Goal: Find contact information: Find contact information

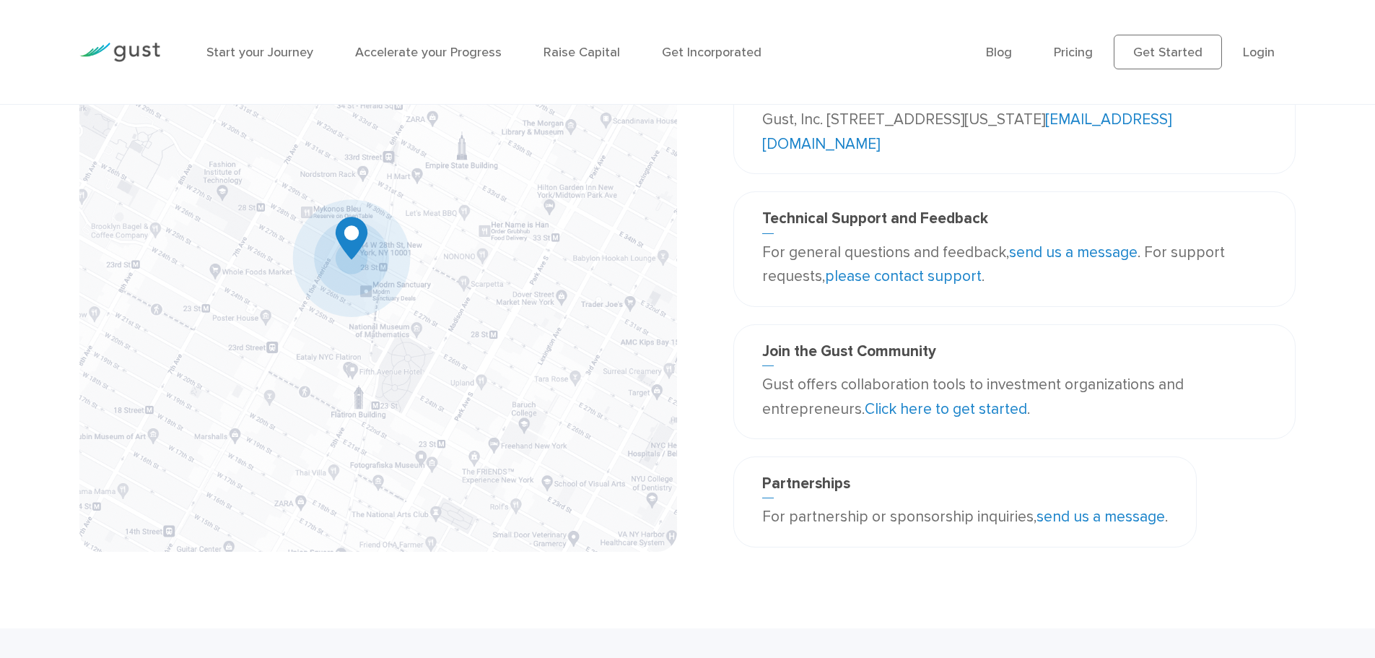
scroll to position [144, 0]
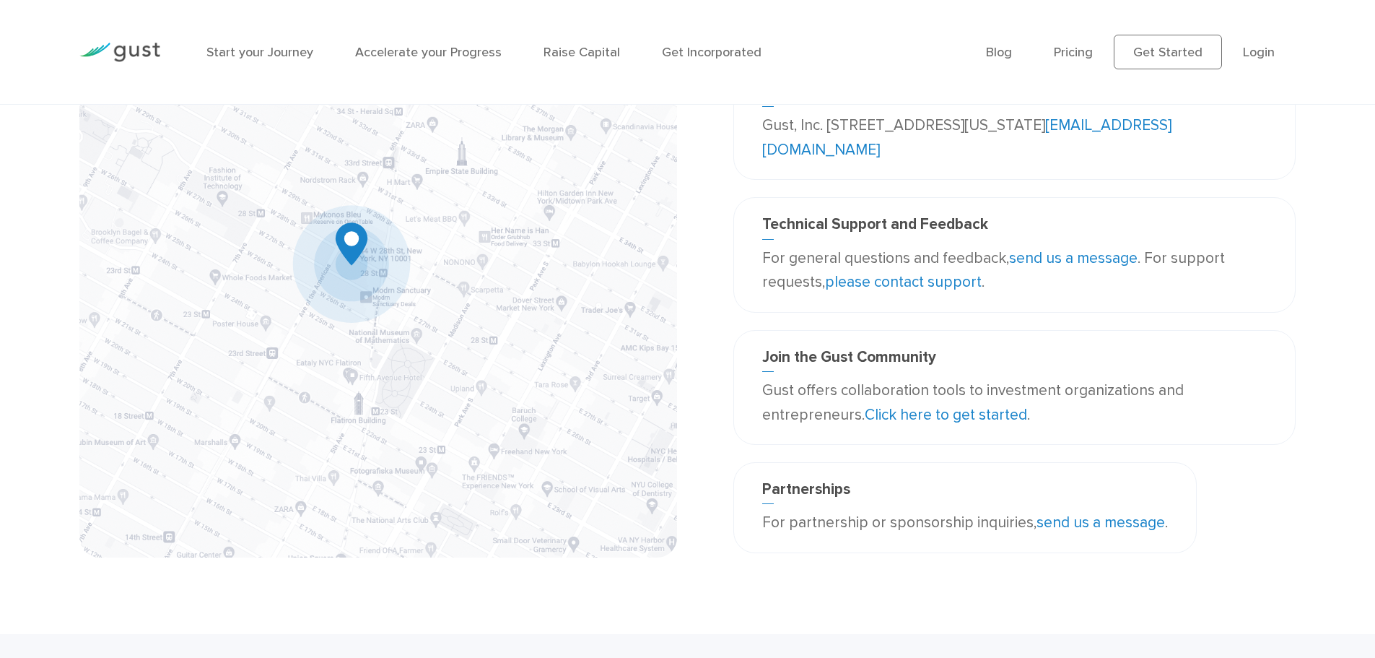
click at [900, 284] on link "please contact support" at bounding box center [903, 282] width 157 height 18
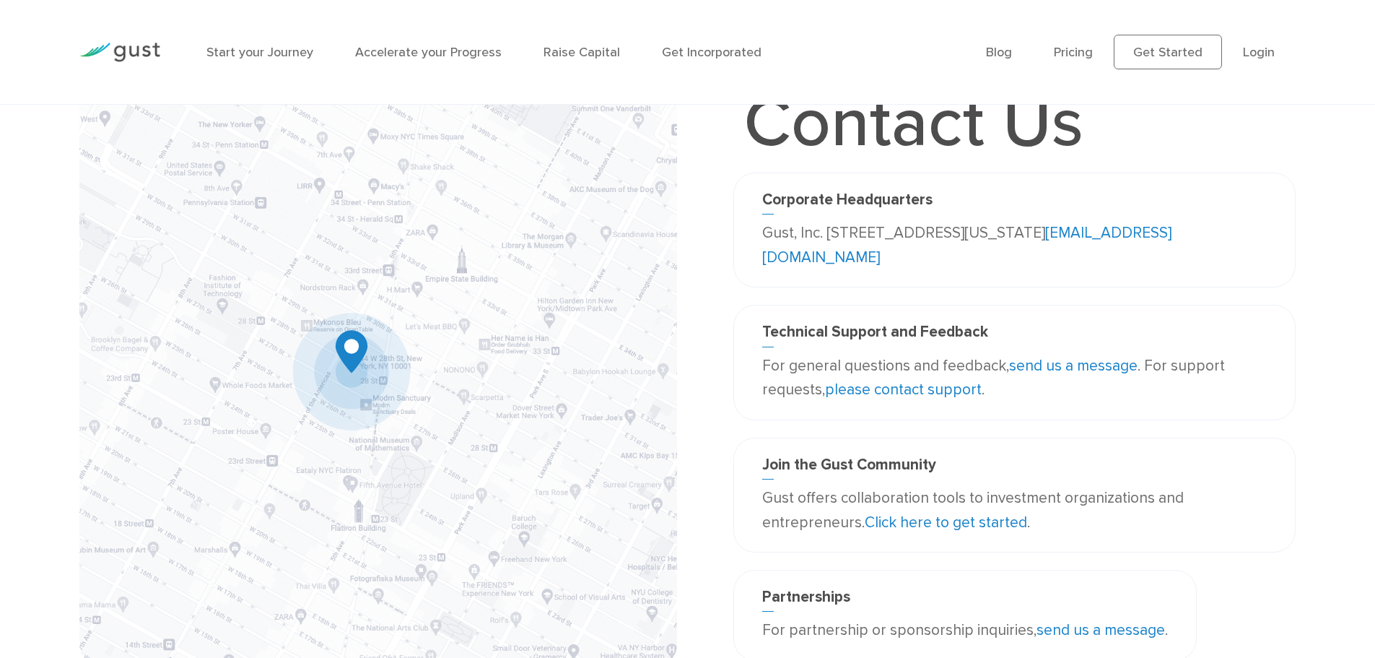
scroll to position [17, 0]
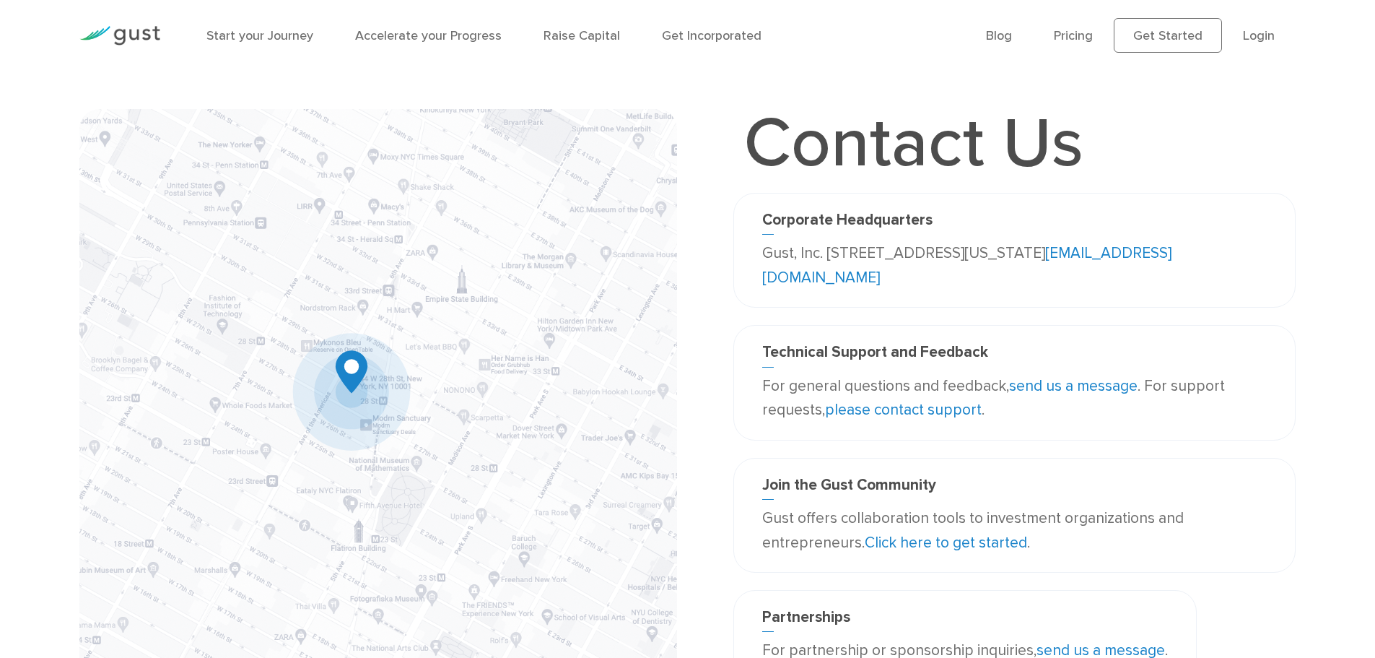
click at [1054, 383] on link "send us a message" at bounding box center [1073, 386] width 129 height 18
click at [1059, 396] on p "For general questions and feedback, send us a message . For support requests, p…" at bounding box center [1014, 398] width 505 height 48
drag, startPoint x: 934, startPoint y: 393, endPoint x: 921, endPoint y: 406, distance: 17.9
click at [933, 393] on p "For general questions and feedback, send us a message . For support requests, p…" at bounding box center [1014, 398] width 505 height 48
click at [921, 414] on link "please contact support" at bounding box center [903, 410] width 157 height 18
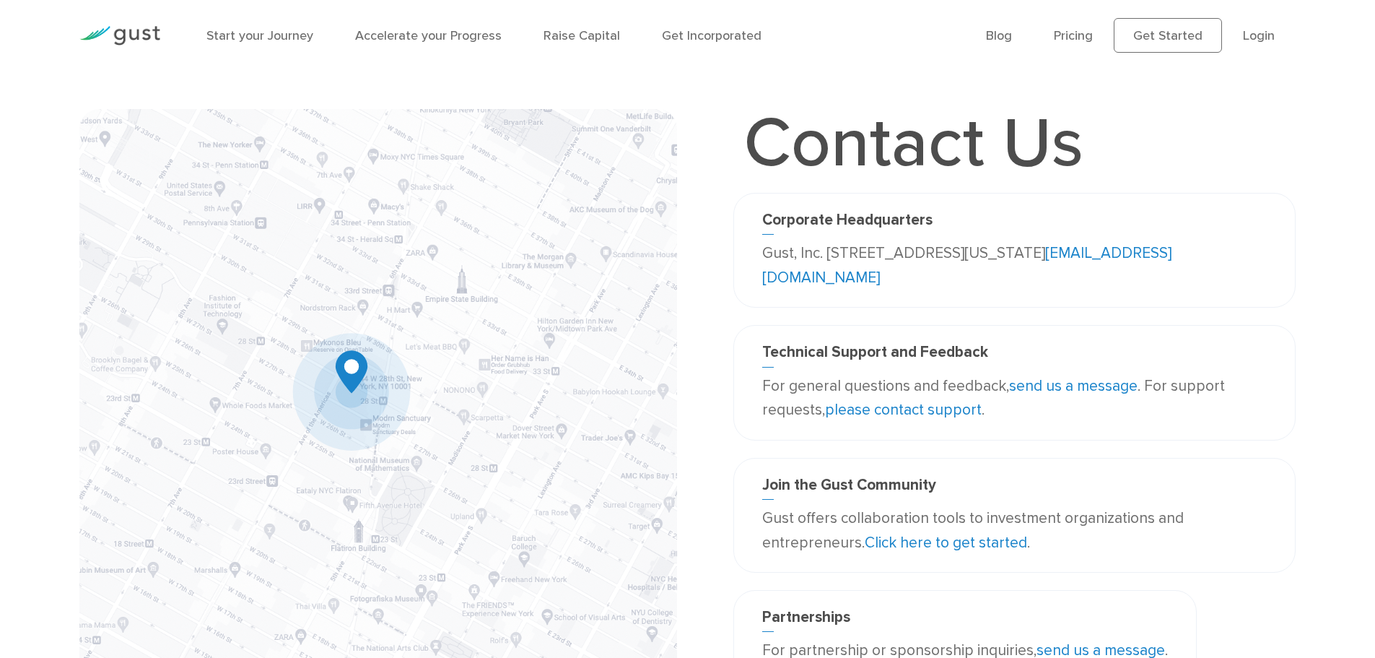
click at [908, 288] on p "Gust, Inc. [STREET_ADDRESS][US_STATE] [EMAIL_ADDRESS][DOMAIN_NAME]" at bounding box center [1014, 265] width 505 height 48
click at [1069, 380] on link "send us a message" at bounding box center [1073, 386] width 129 height 18
click at [1066, 378] on link "send us a message" at bounding box center [1073, 386] width 129 height 18
